Goal: Task Accomplishment & Management: Use online tool/utility

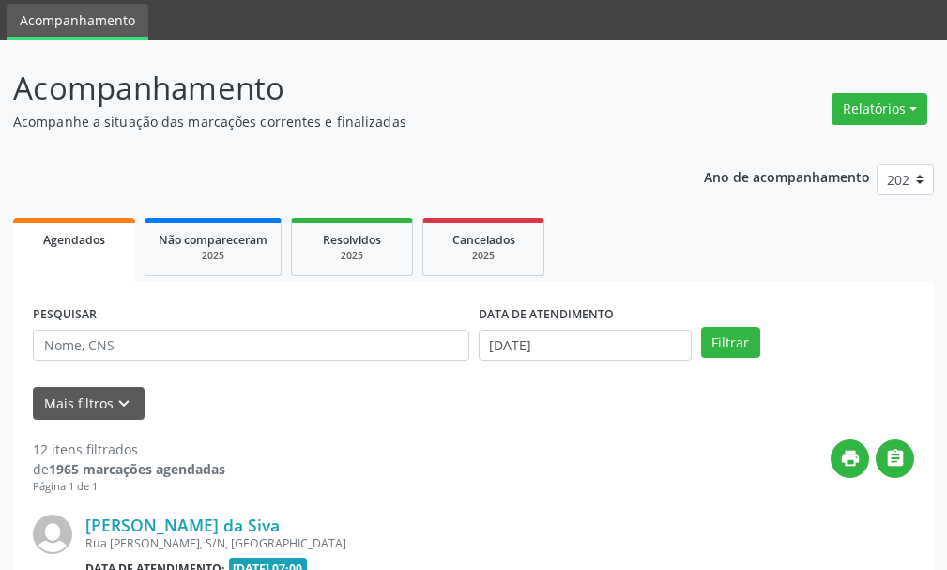
scroll to position [94, 0]
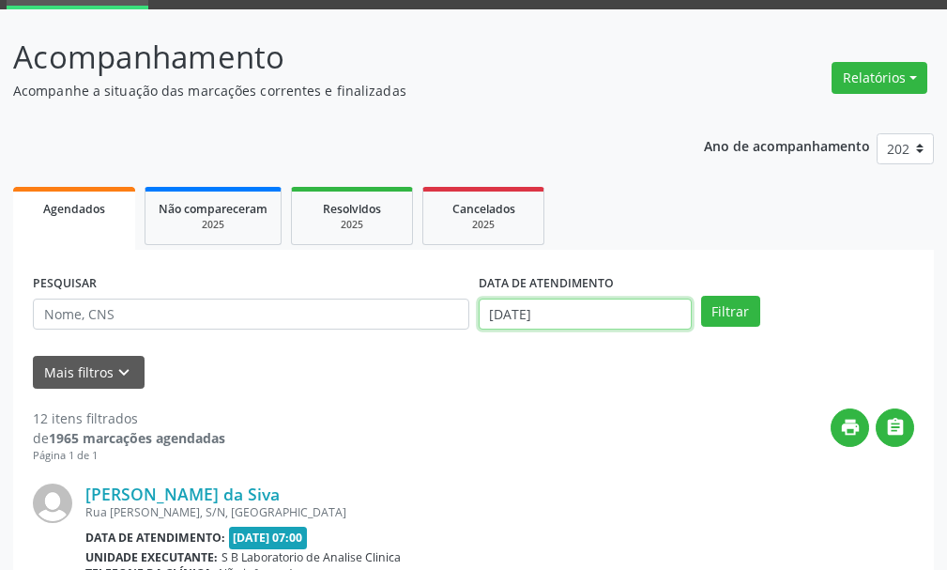
click at [616, 320] on input "[DATE]" at bounding box center [585, 314] width 213 height 32
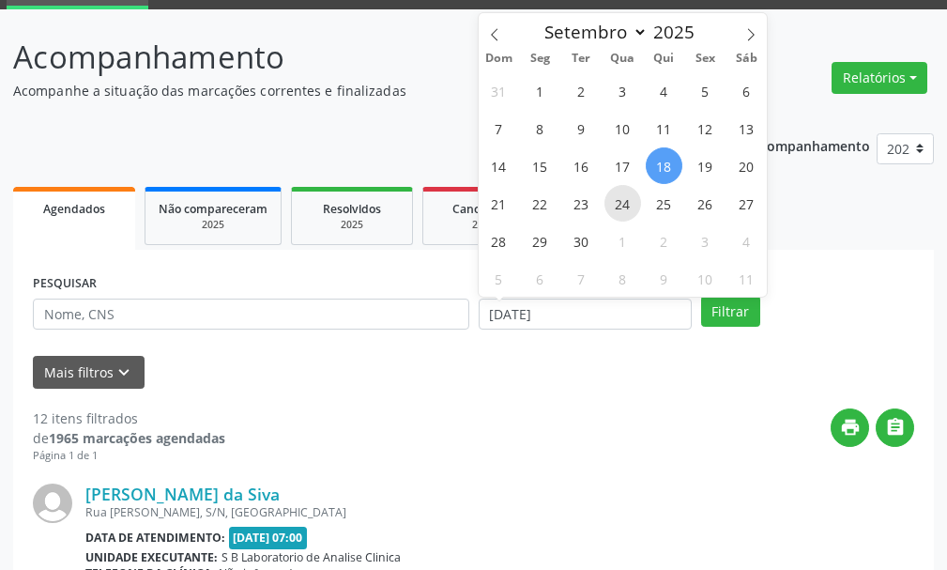
click at [624, 213] on span "24" at bounding box center [622, 203] width 37 height 37
type input "[DATE]"
click at [616, 202] on span "24" at bounding box center [622, 203] width 37 height 37
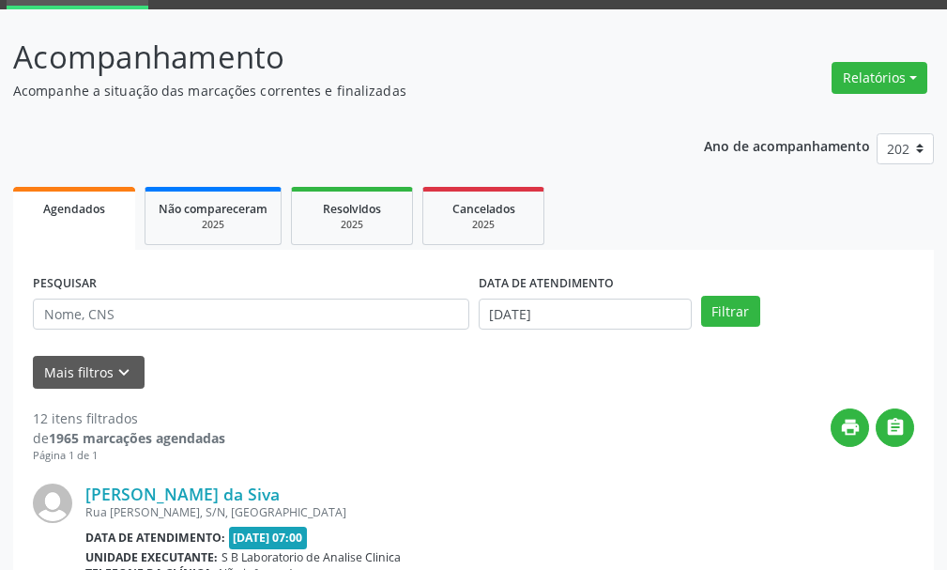
click at [616, 202] on ul "Agendados Não compareceram 2025 Resolvidos 2025 Cancelados 2025" at bounding box center [473, 216] width 921 height 68
click at [734, 315] on button "Filtrar" at bounding box center [730, 312] width 59 height 32
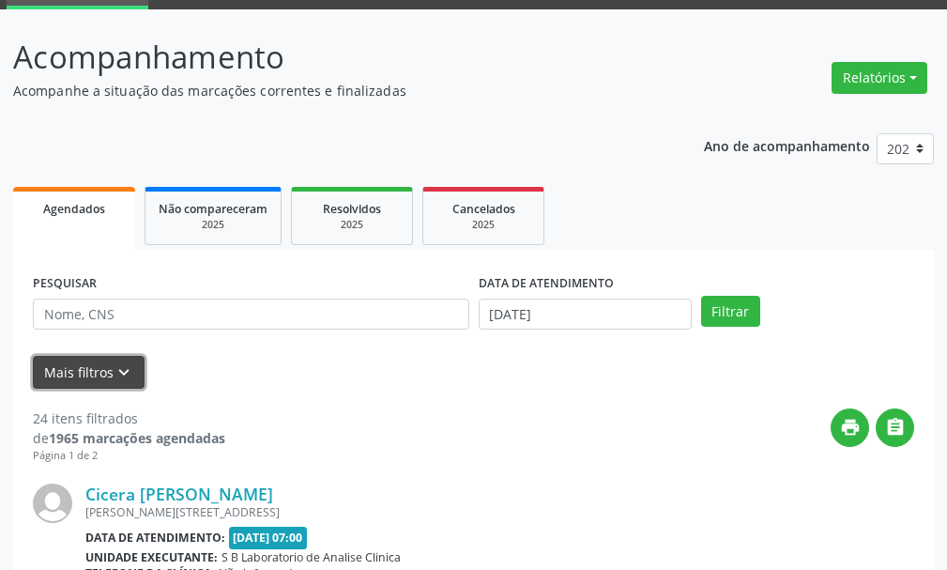
click at [116, 368] on icon "keyboard_arrow_down" at bounding box center [124, 372] width 21 height 21
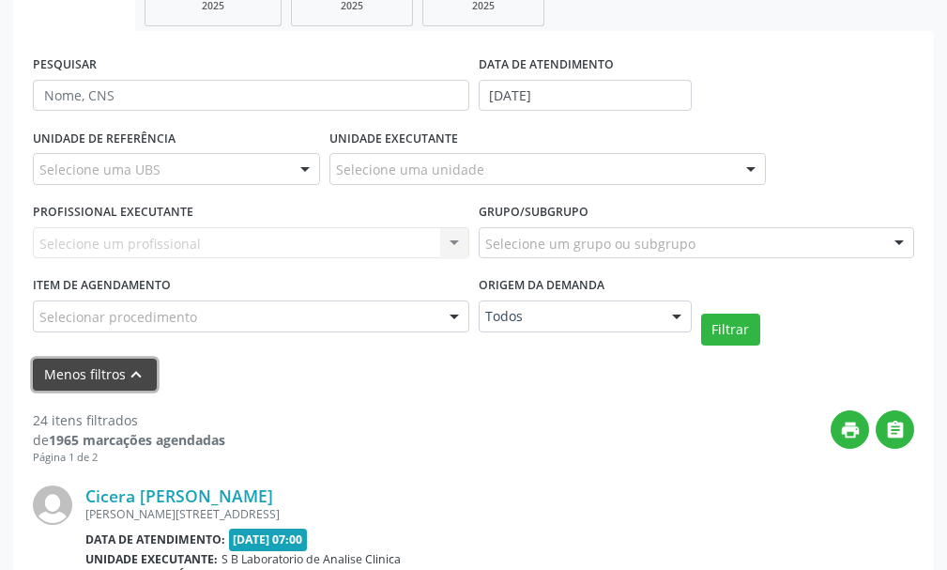
scroll to position [282, 0]
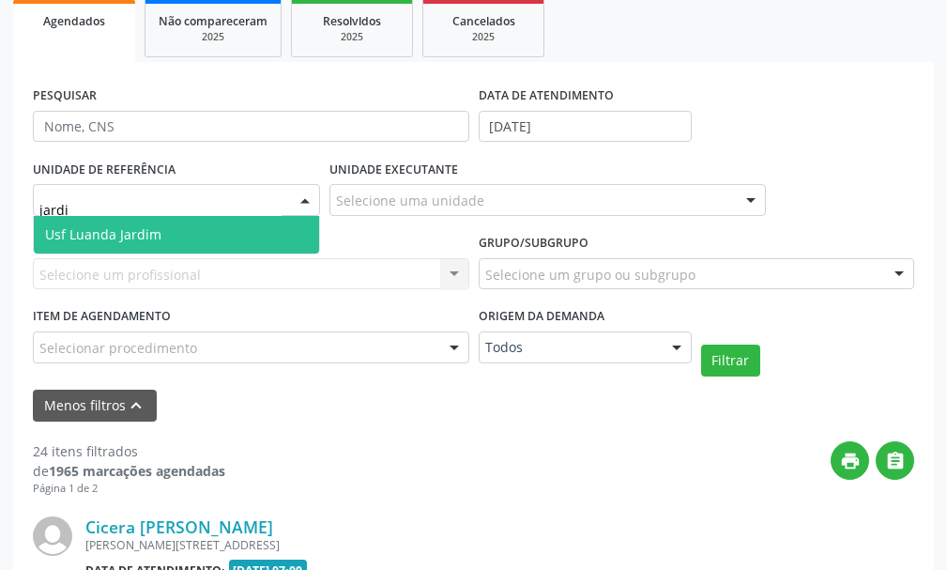
type input "jardim"
click at [137, 231] on span "Usf Luanda Jardim" at bounding box center [103, 234] width 116 height 18
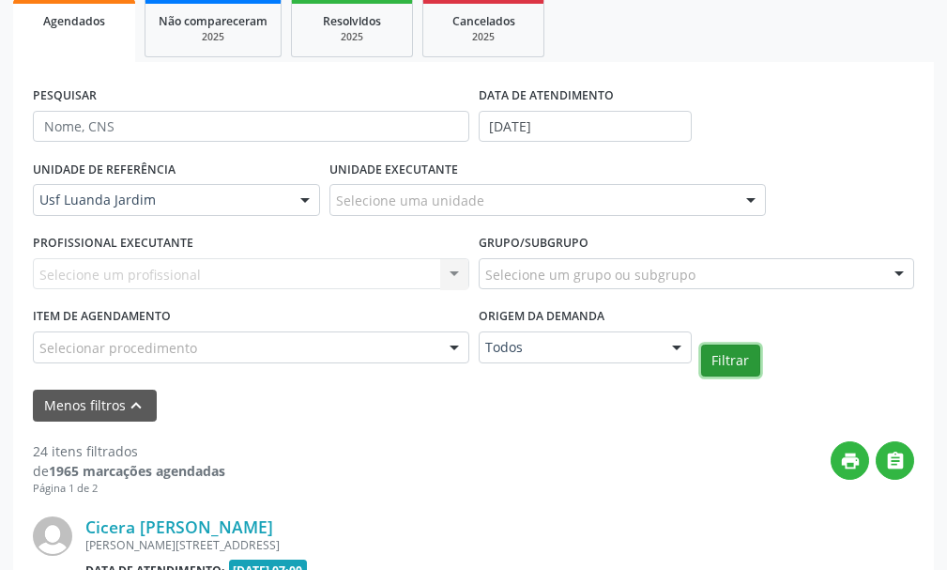
click at [720, 360] on button "Filtrar" at bounding box center [730, 360] width 59 height 32
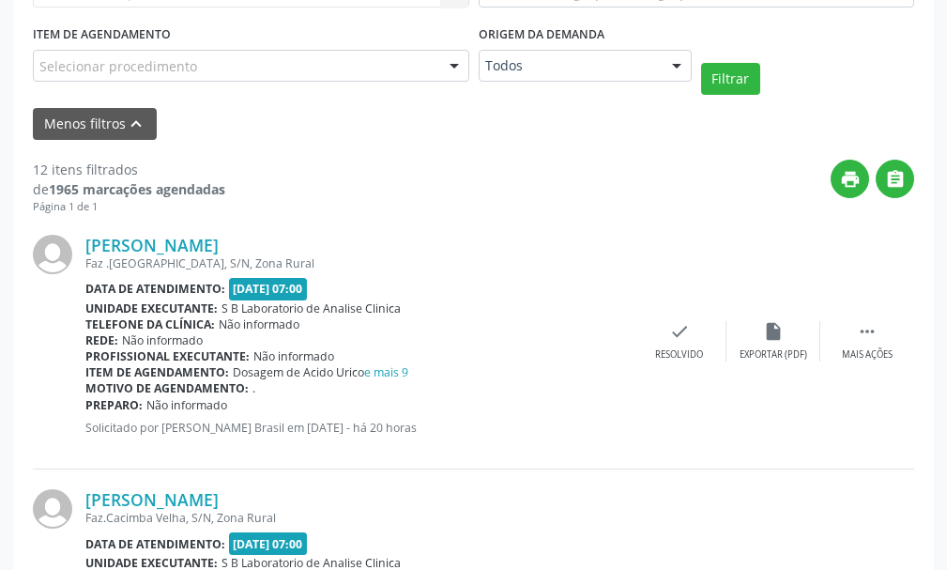
scroll to position [657, 0]
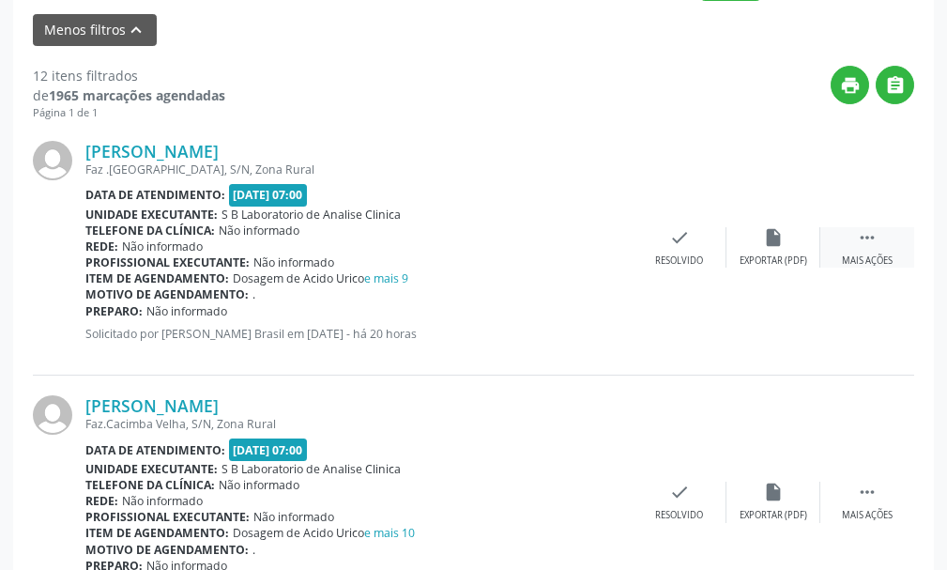
click at [885, 241] on div " Mais ações" at bounding box center [867, 247] width 94 height 40
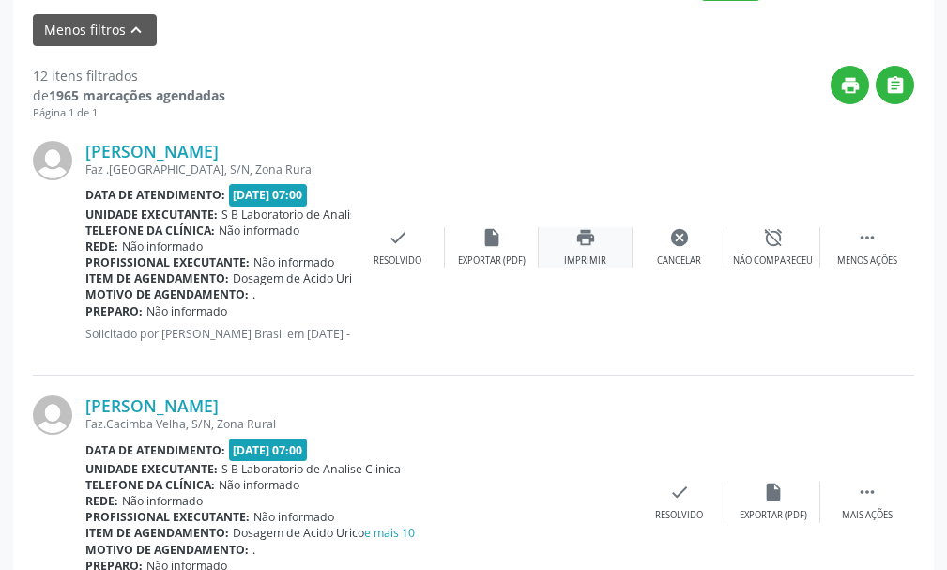
click at [570, 235] on div "print Imprimir" at bounding box center [586, 247] width 94 height 40
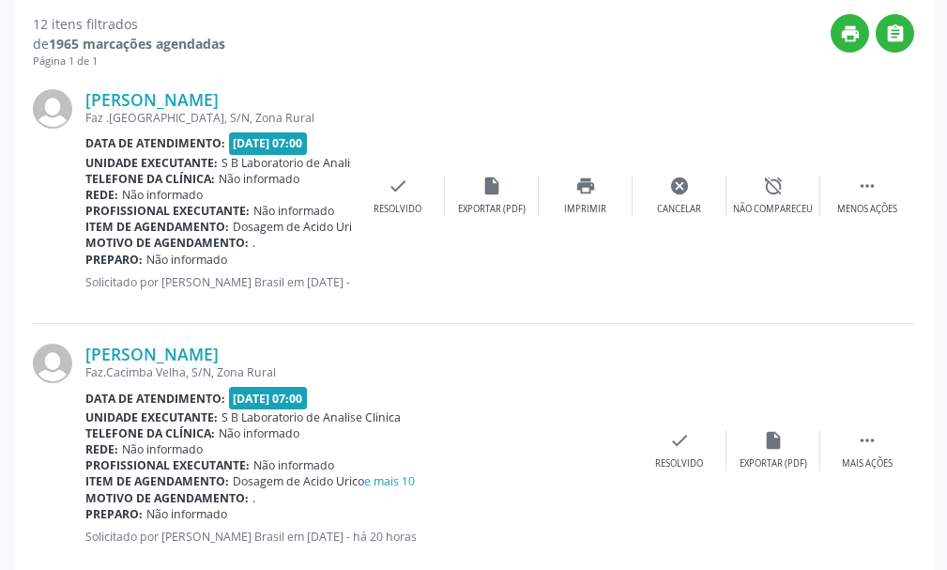
scroll to position [751, 0]
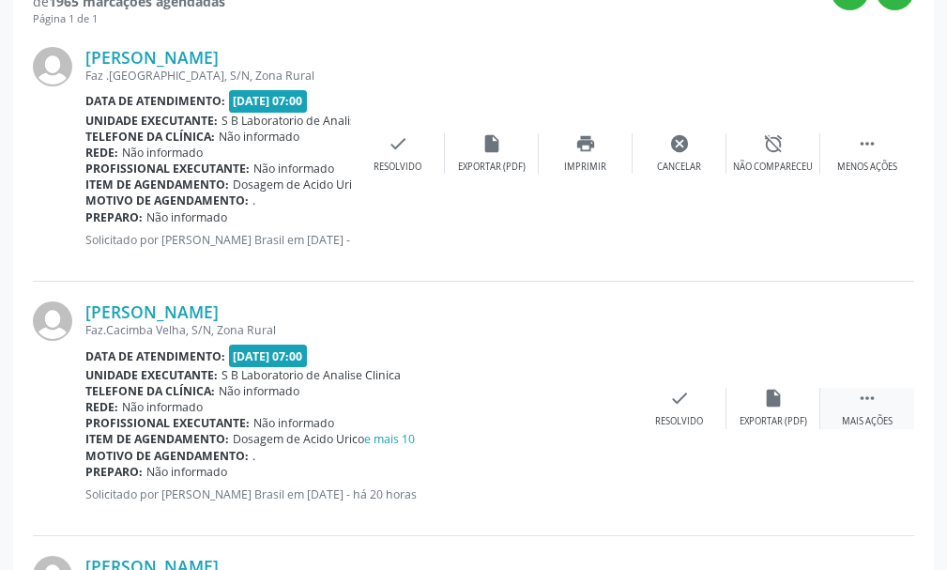
click at [854, 408] on div " Mais ações" at bounding box center [867, 408] width 94 height 40
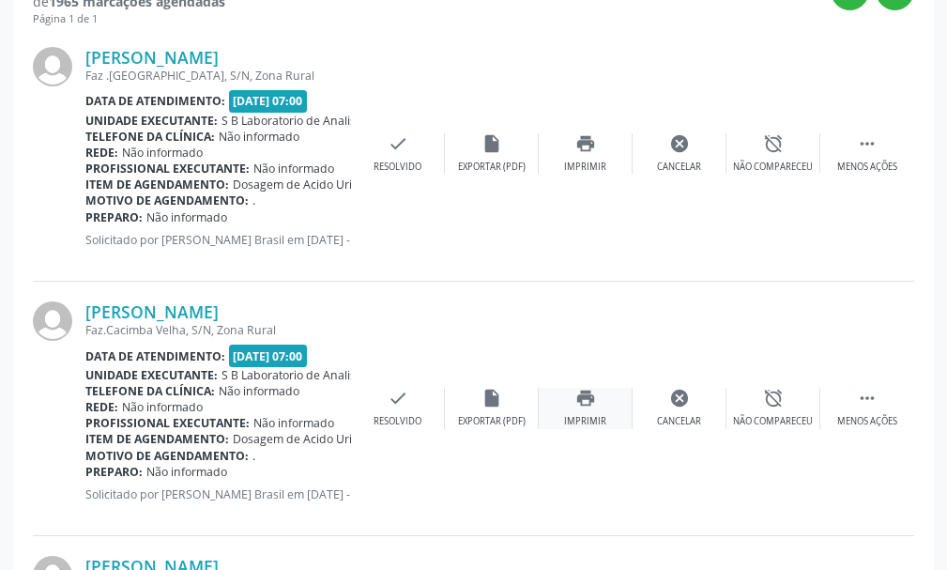
click at [593, 395] on icon "print" at bounding box center [585, 398] width 21 height 21
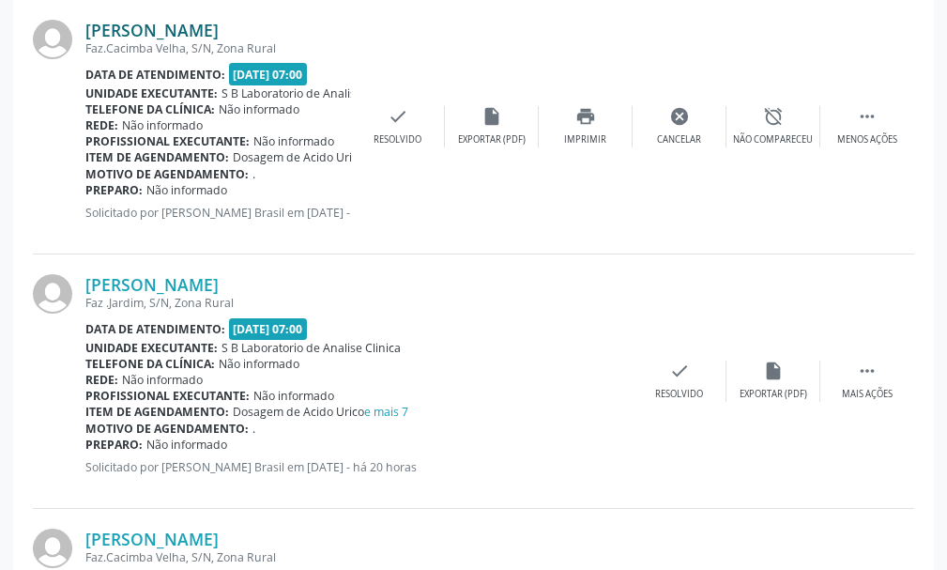
scroll to position [1126, 0]
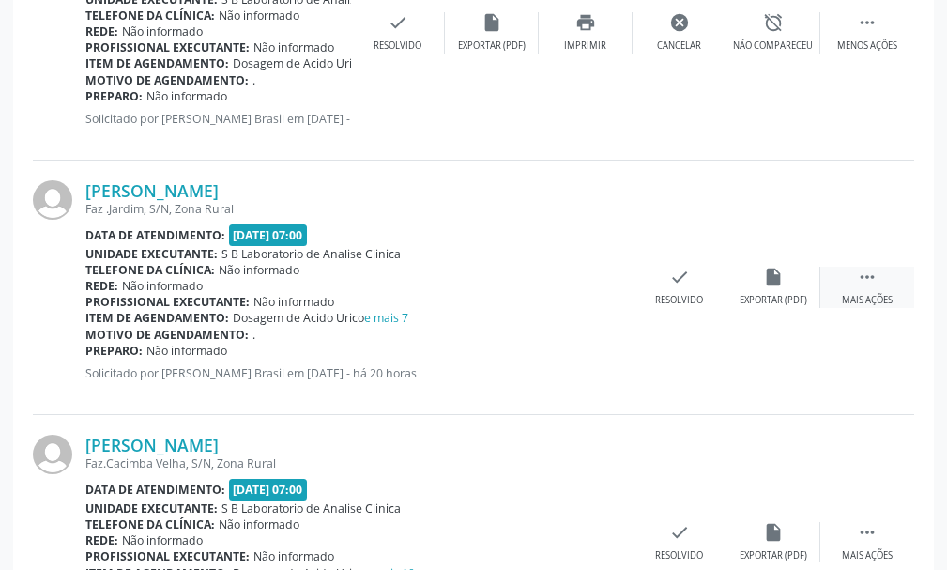
click at [864, 277] on icon "" at bounding box center [867, 277] width 21 height 21
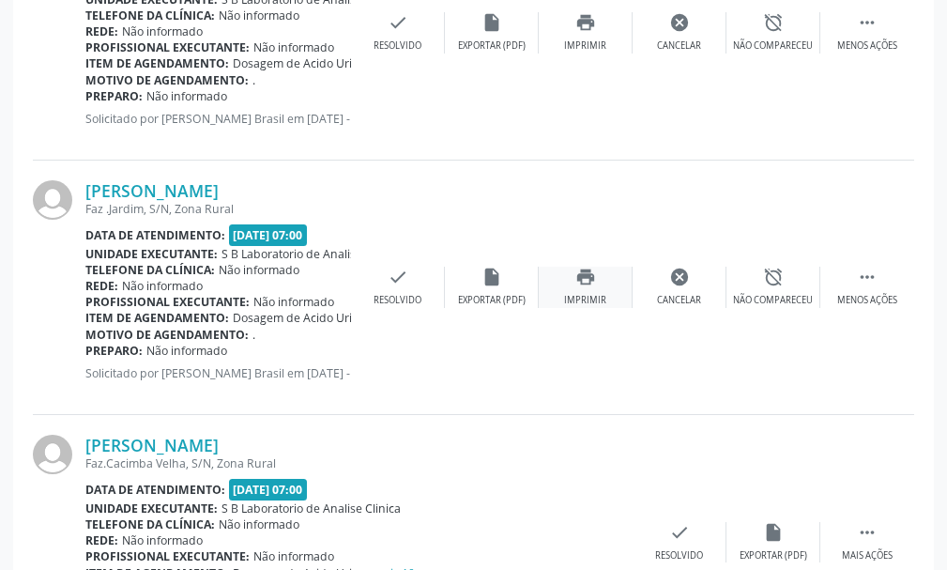
click at [575, 280] on icon "print" at bounding box center [585, 277] width 21 height 21
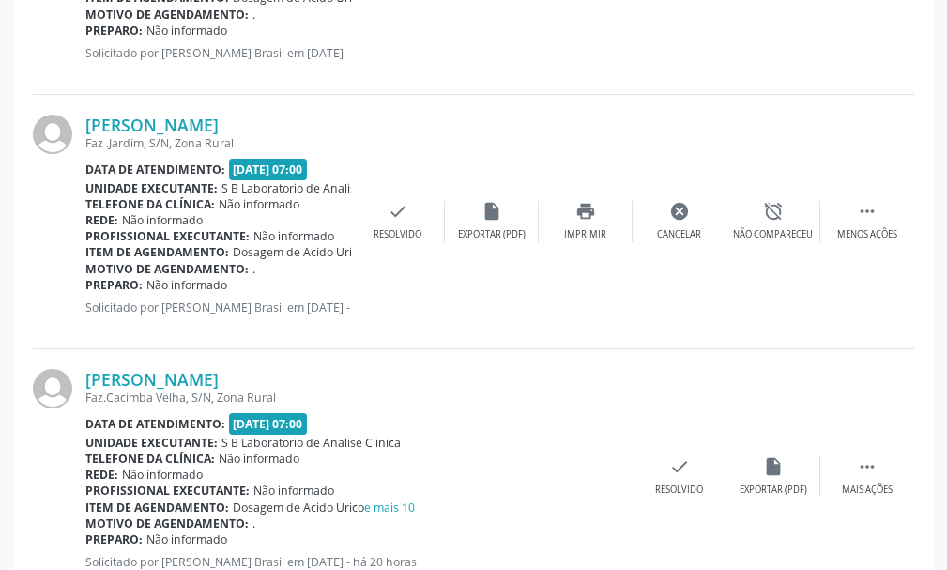
scroll to position [1220, 0]
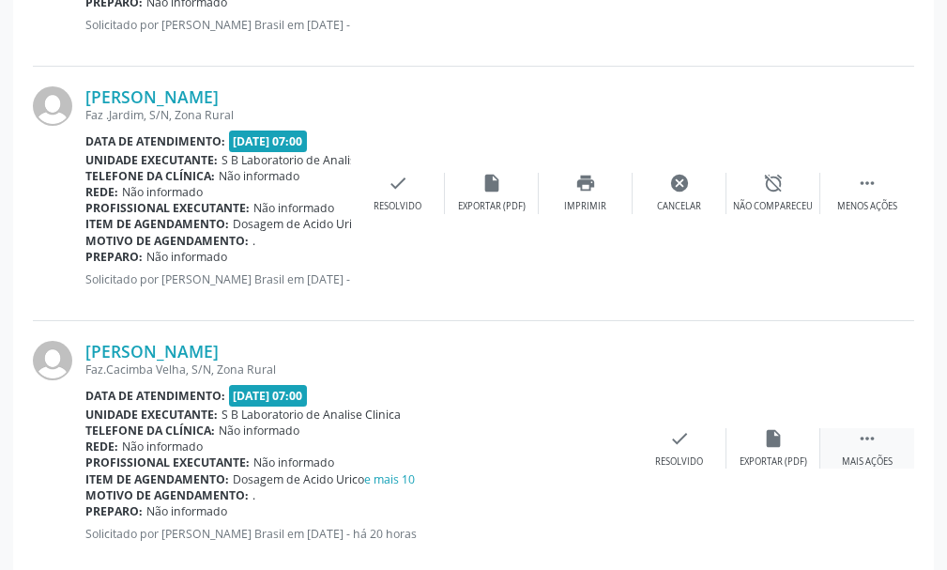
click at [873, 447] on icon "" at bounding box center [867, 438] width 21 height 21
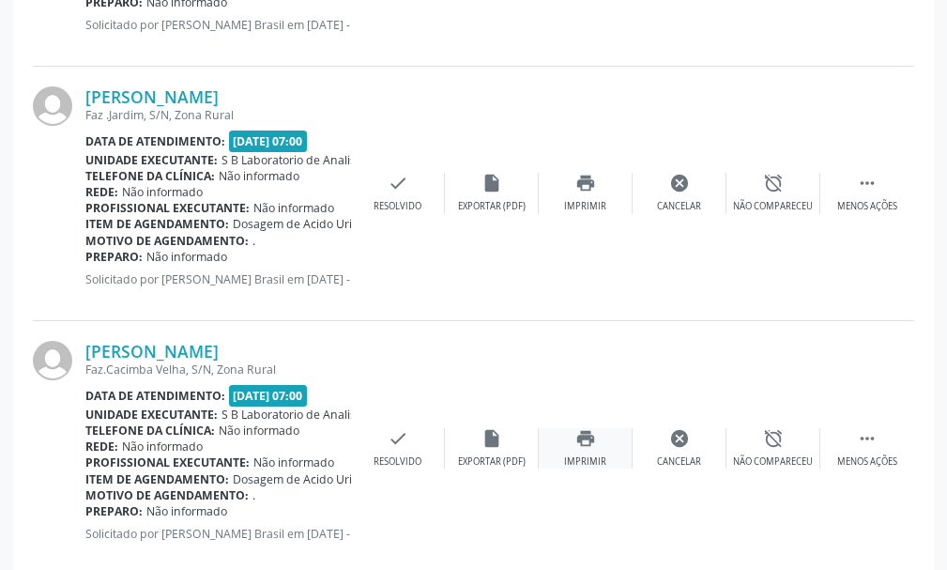
click at [581, 447] on icon "print" at bounding box center [585, 438] width 21 height 21
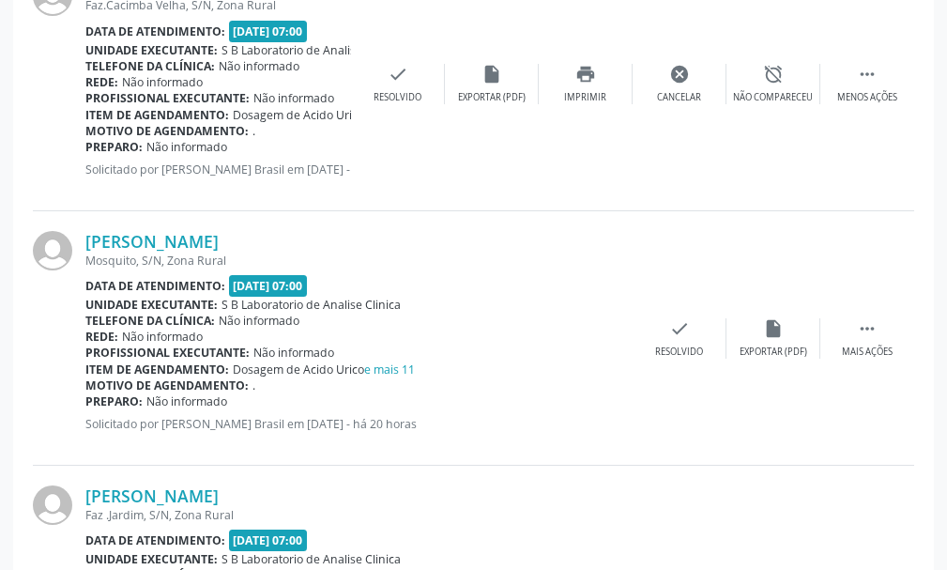
scroll to position [1596, 0]
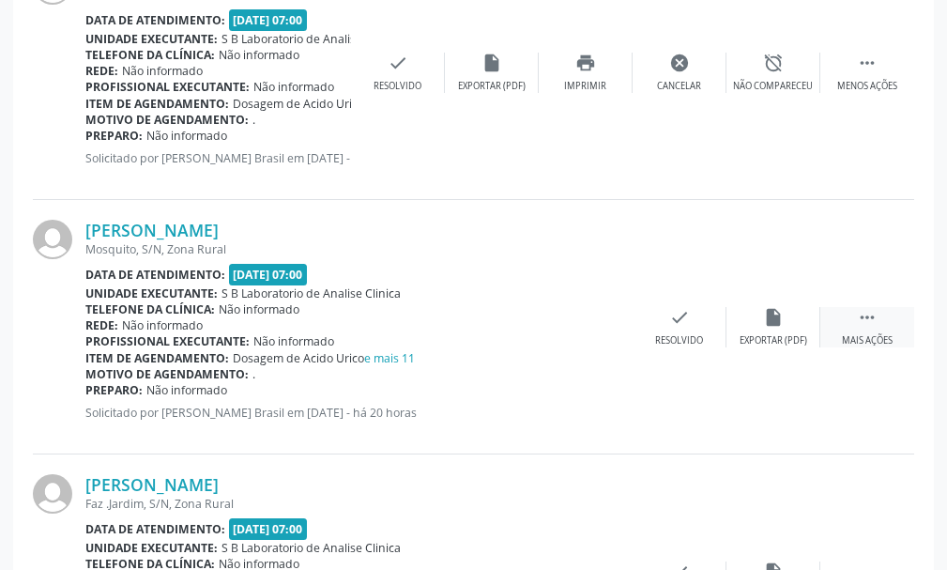
click at [882, 314] on div " Mais ações" at bounding box center [867, 327] width 94 height 40
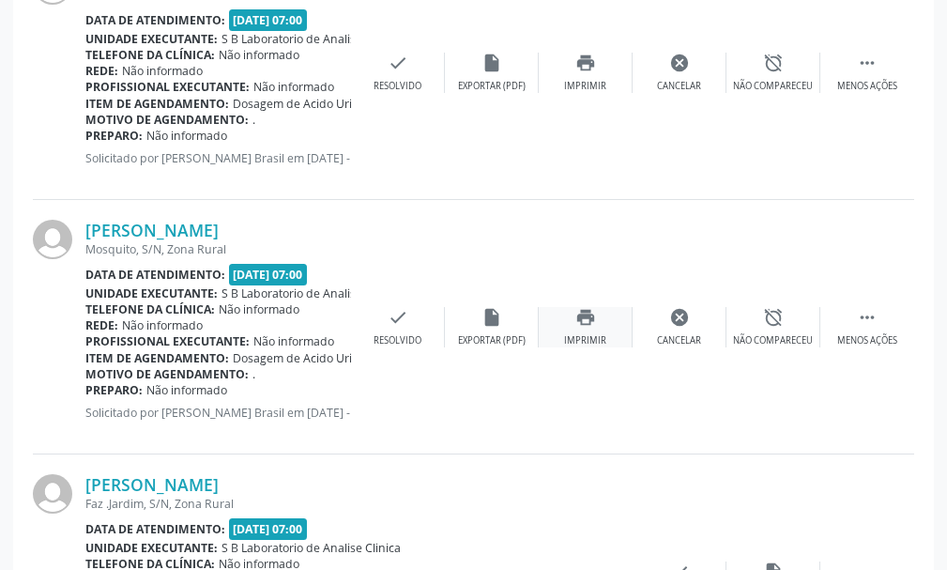
click at [589, 309] on icon "print" at bounding box center [585, 317] width 21 height 21
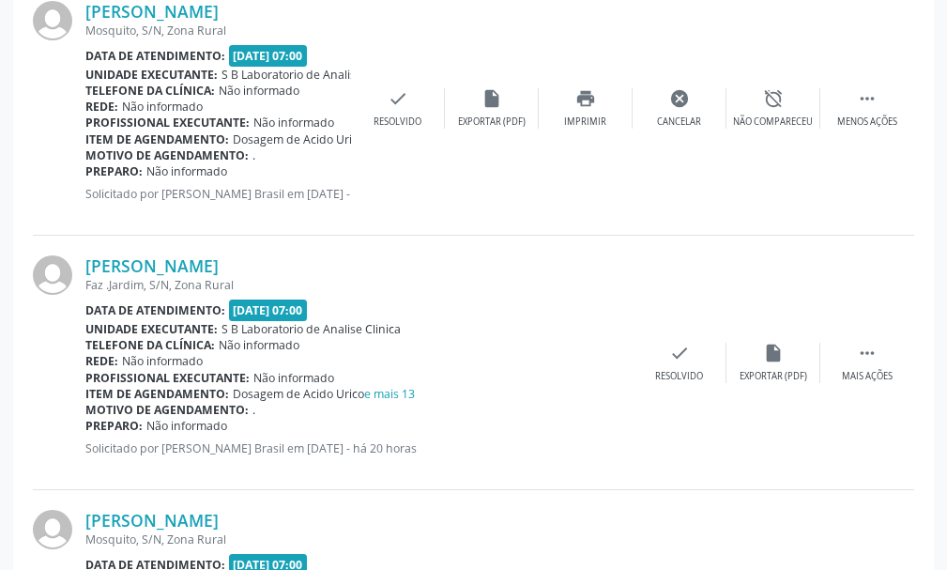
scroll to position [1877, 0]
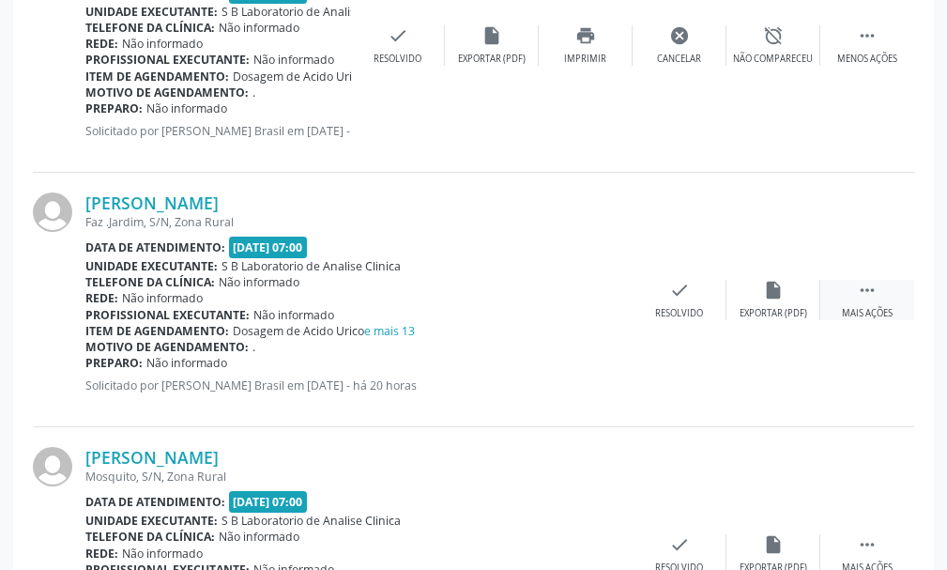
click at [850, 287] on div " Mais ações" at bounding box center [867, 300] width 94 height 40
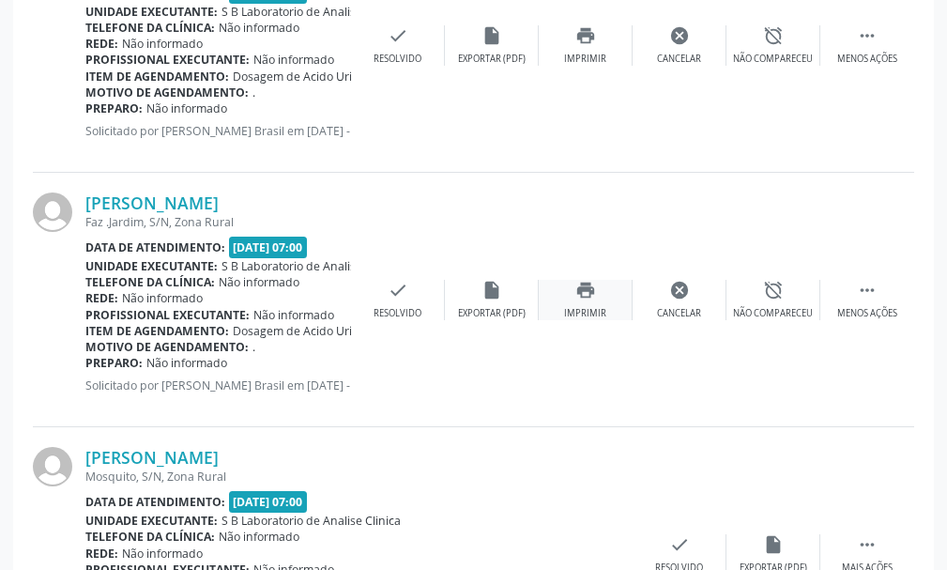
click at [577, 283] on icon "print" at bounding box center [585, 290] width 21 height 21
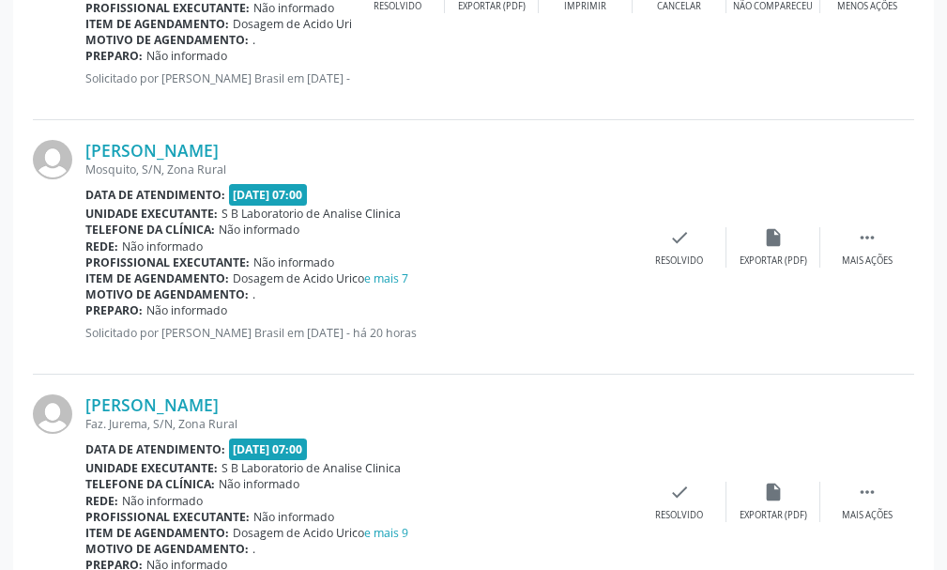
scroll to position [2159, 0]
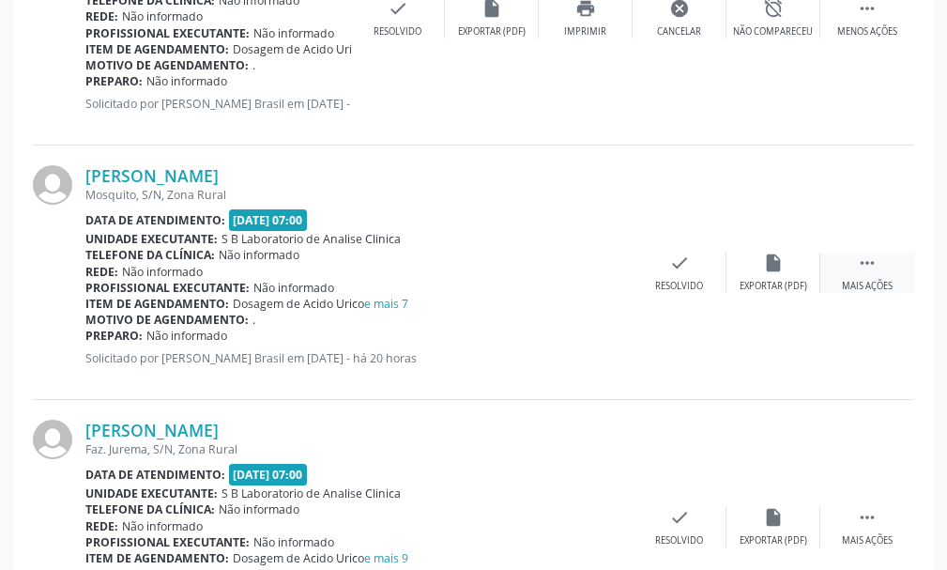
click at [856, 259] on div " Mais ações" at bounding box center [867, 272] width 94 height 40
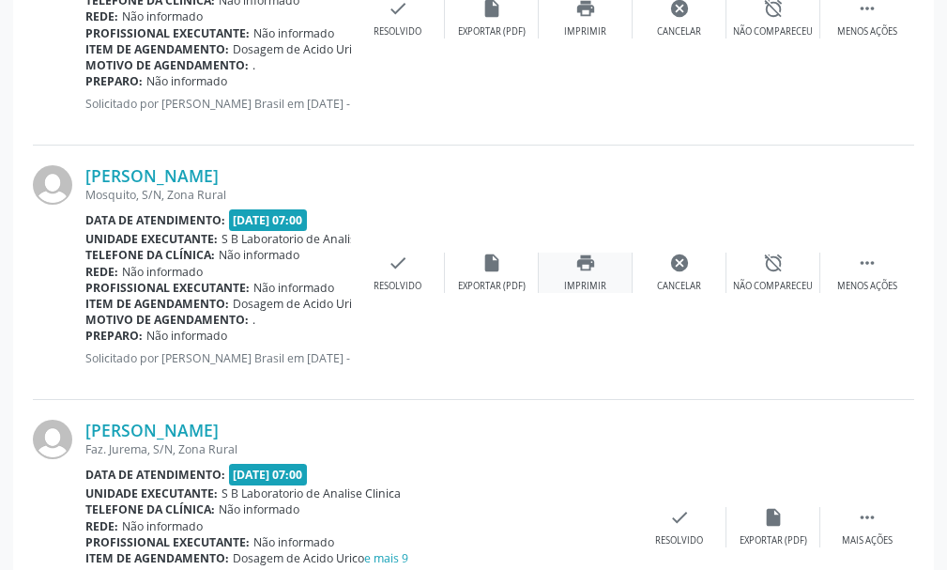
click at [583, 260] on icon "print" at bounding box center [585, 262] width 21 height 21
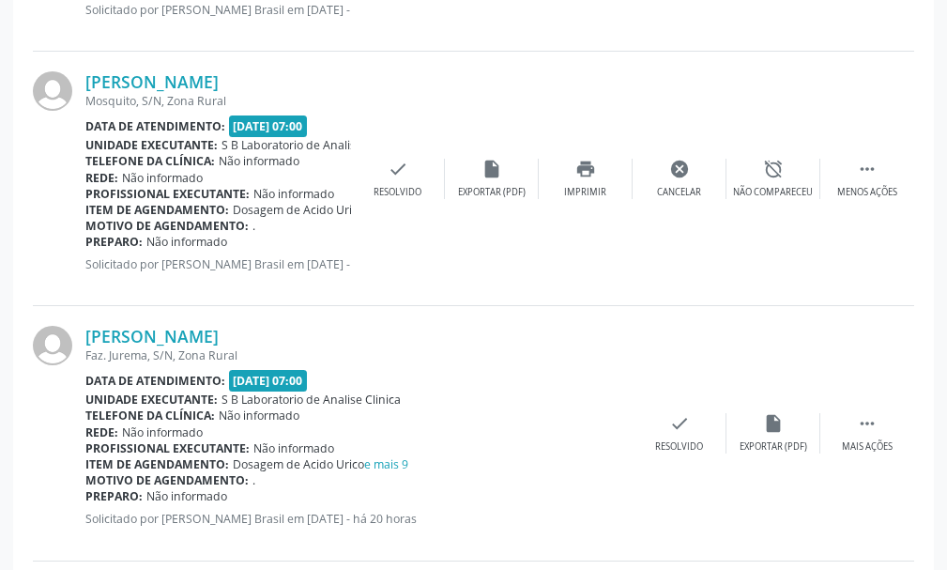
scroll to position [2347, 0]
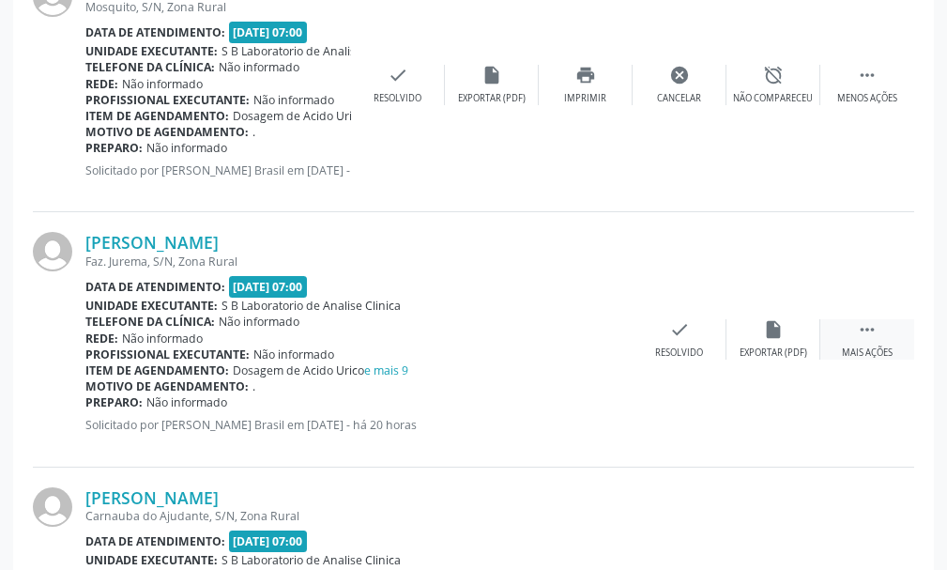
click at [876, 323] on icon "" at bounding box center [867, 329] width 21 height 21
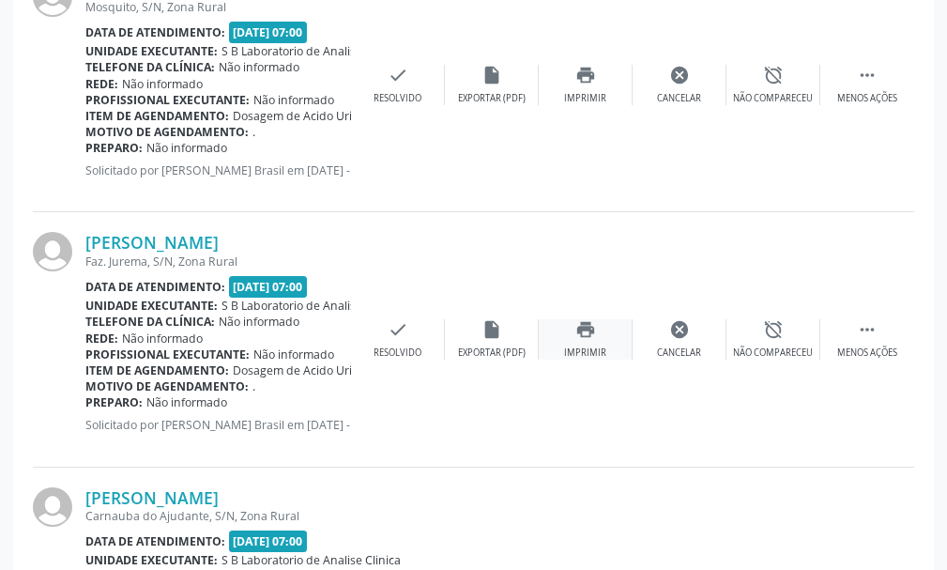
click at [569, 338] on div "print Imprimir" at bounding box center [586, 339] width 94 height 40
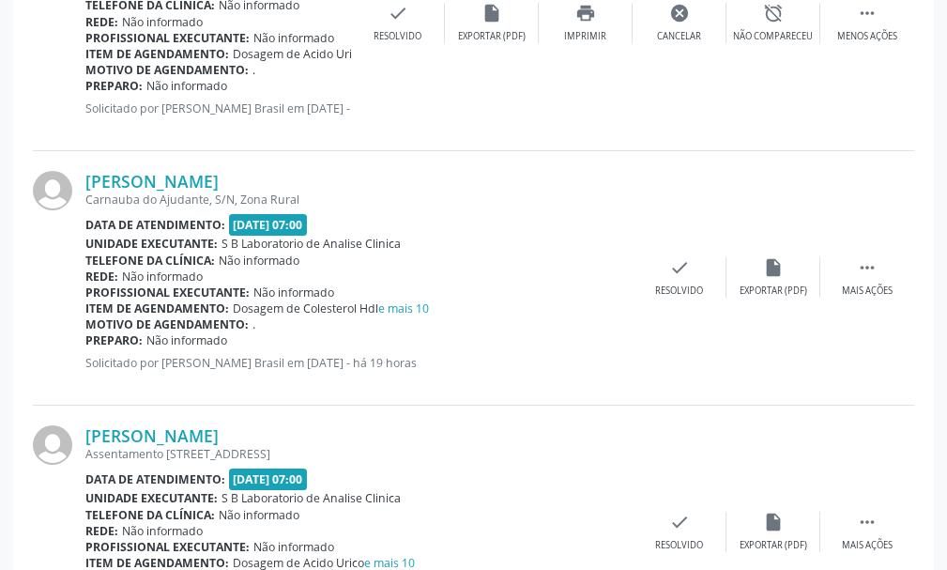
scroll to position [2722, 0]
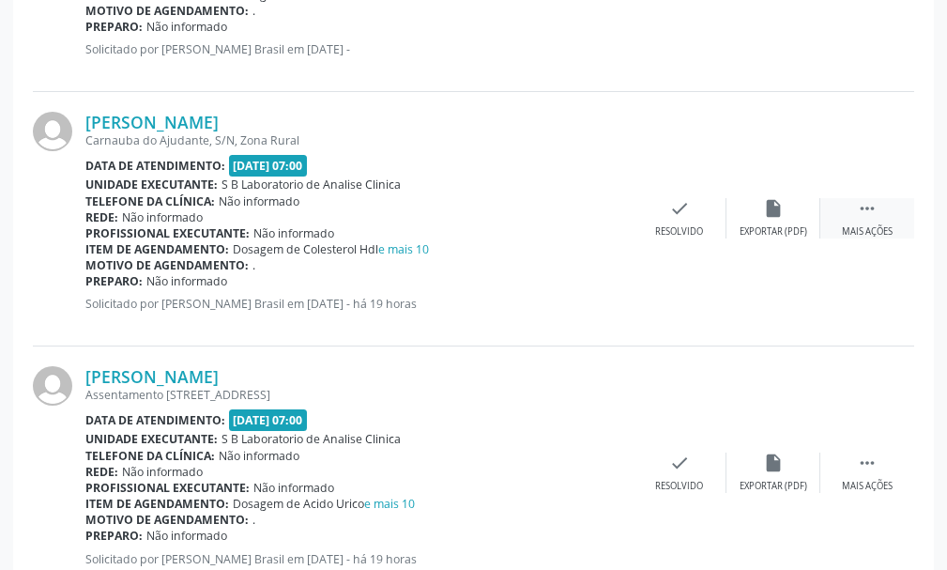
click at [864, 207] on icon "" at bounding box center [867, 208] width 21 height 21
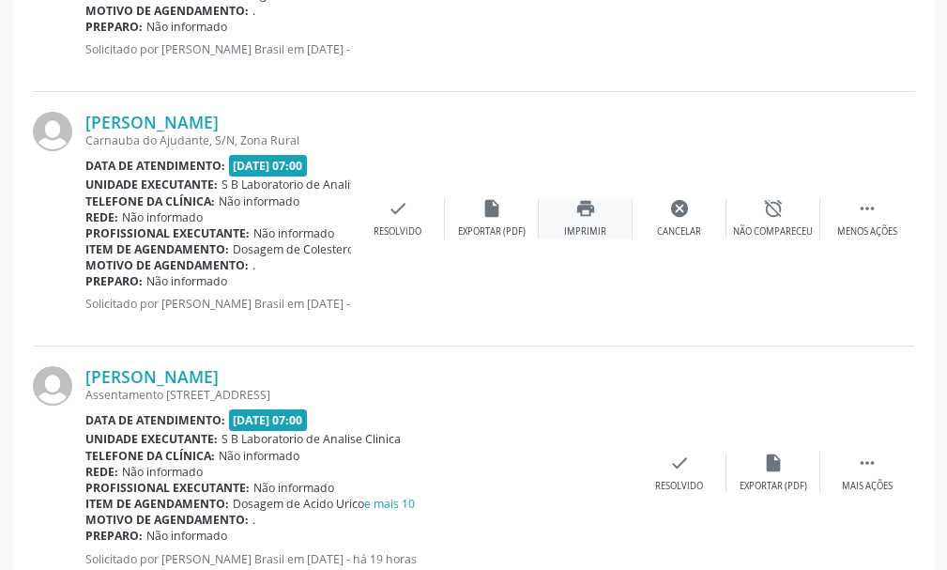
click at [602, 215] on div "print Imprimir" at bounding box center [586, 218] width 94 height 40
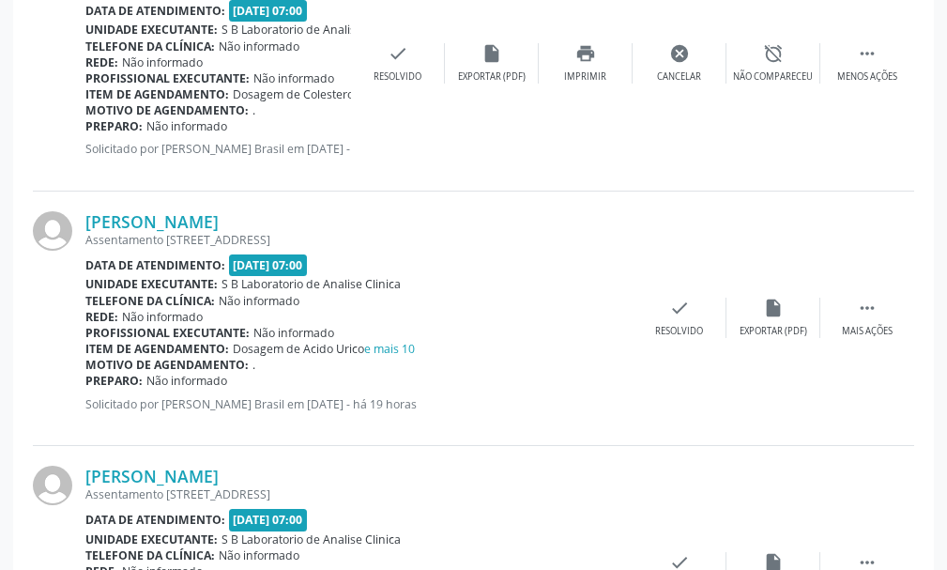
scroll to position [2910, 0]
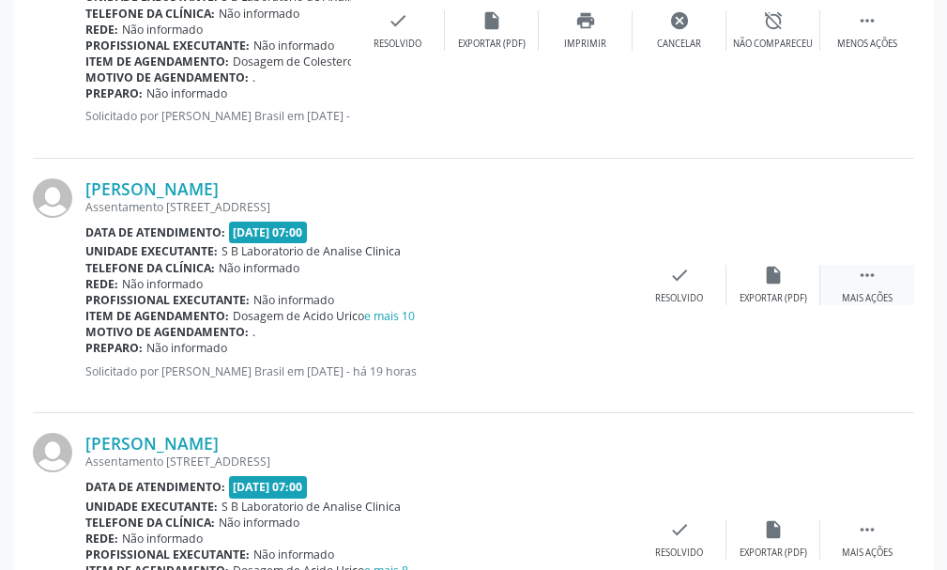
click at [877, 268] on icon "" at bounding box center [867, 275] width 21 height 21
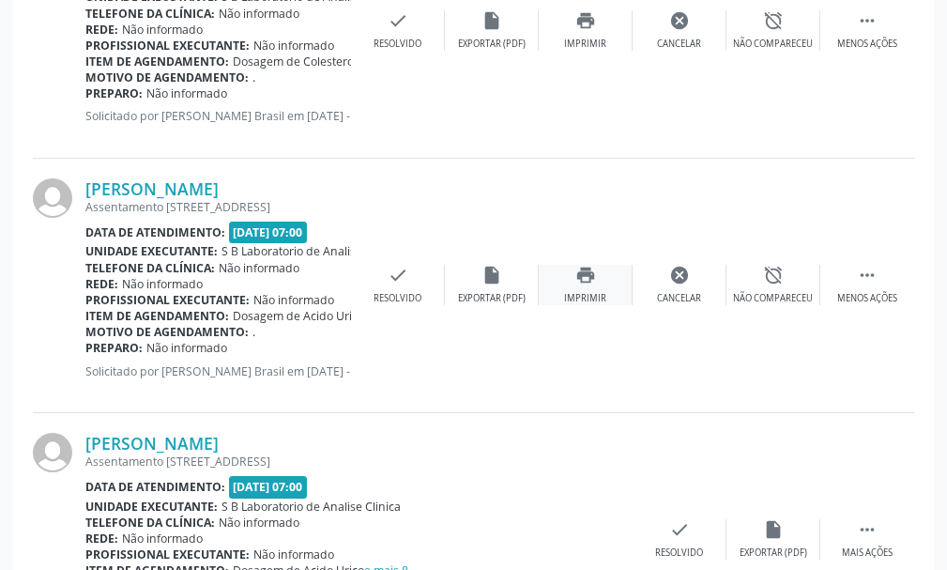
click at [588, 285] on icon "print" at bounding box center [585, 275] width 21 height 21
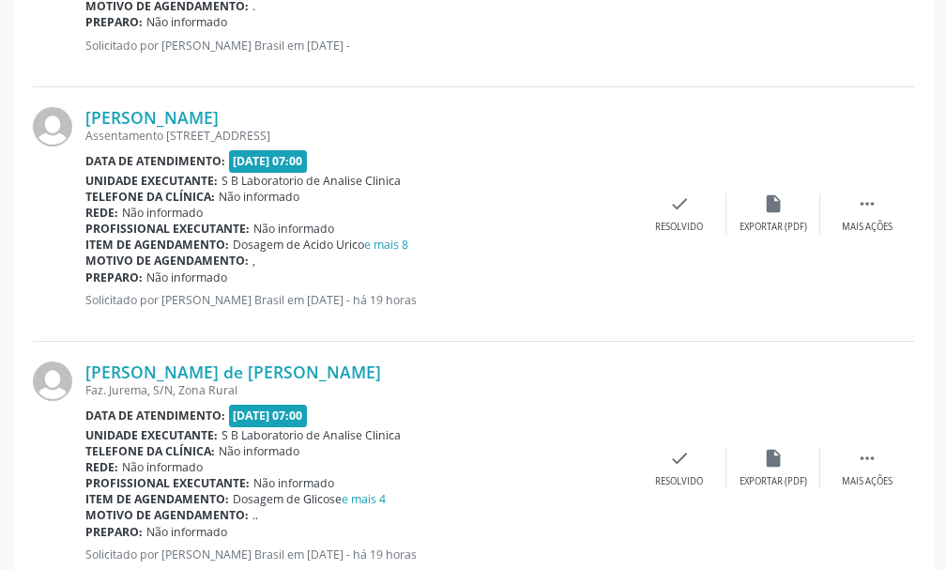
scroll to position [3285, 0]
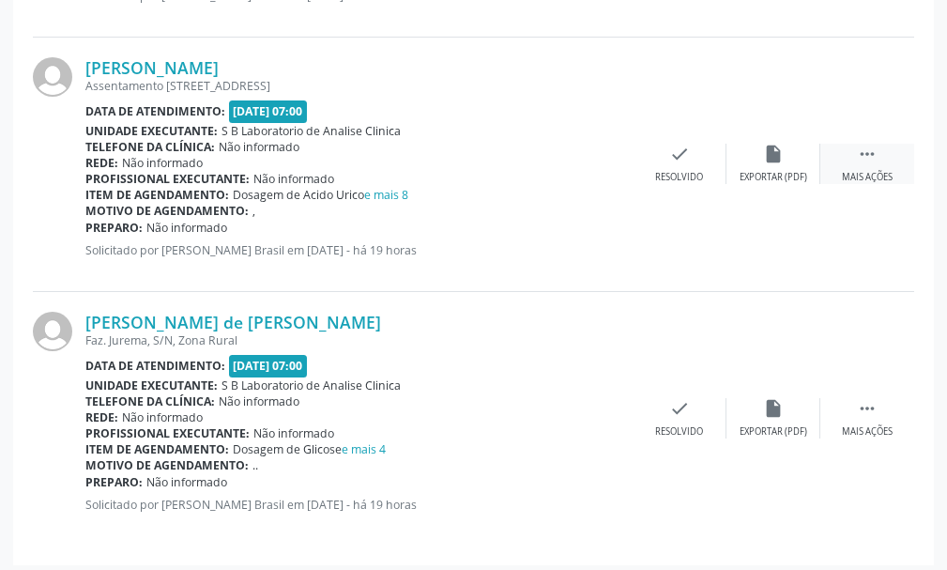
click at [872, 157] on icon "" at bounding box center [867, 154] width 21 height 21
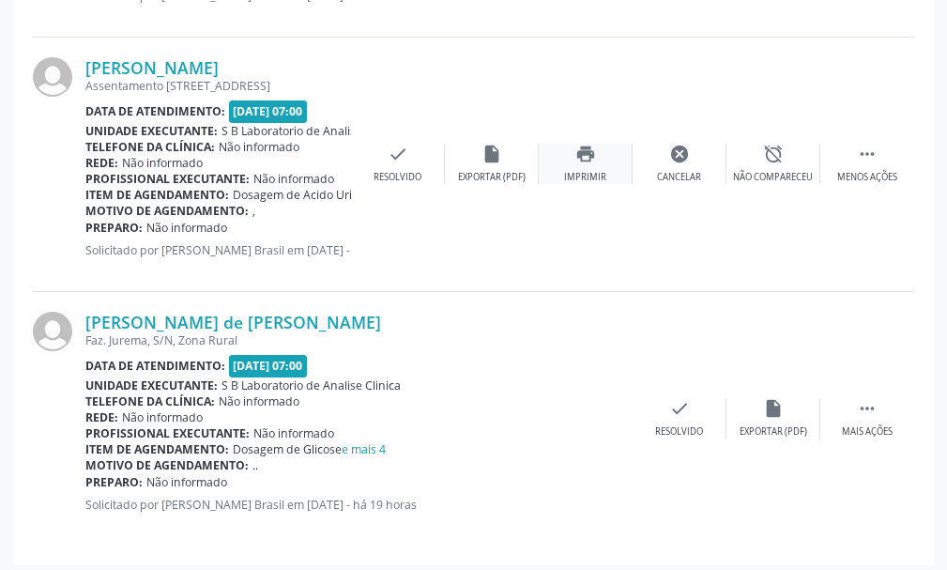
click at [572, 160] on div "print Imprimir" at bounding box center [586, 164] width 94 height 40
click at [875, 417] on icon "" at bounding box center [867, 408] width 21 height 21
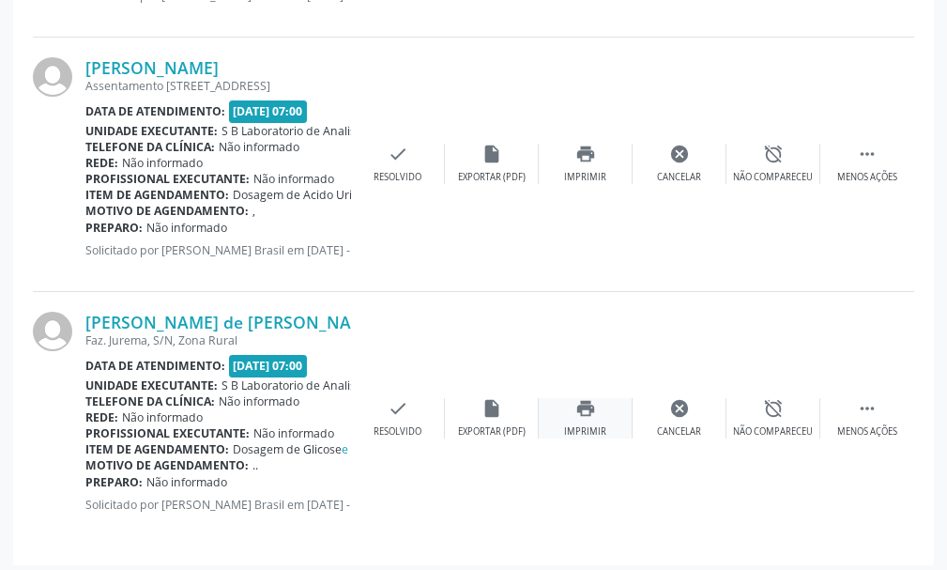
click at [577, 409] on icon "print" at bounding box center [585, 408] width 21 height 21
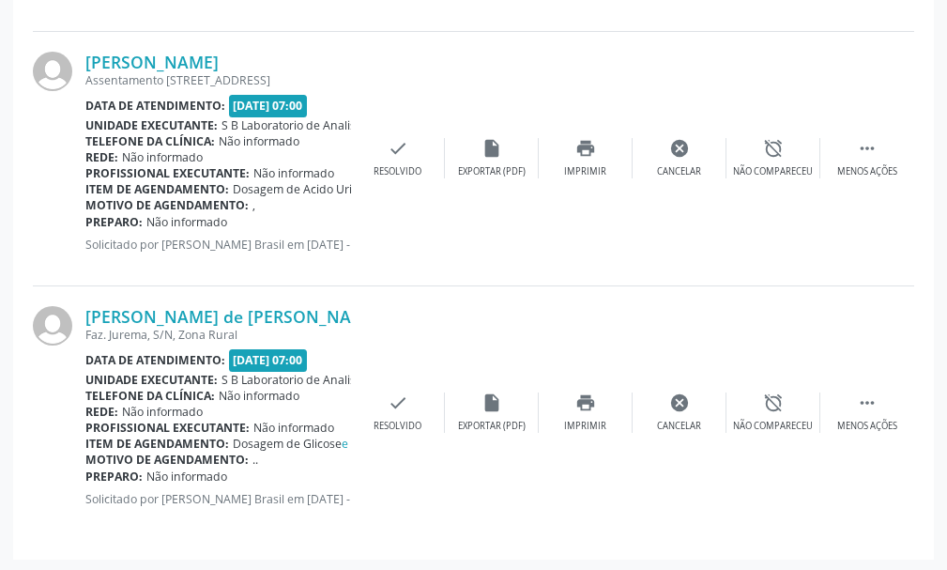
scroll to position [3294, 0]
